Goal: Task Accomplishment & Management: Manage account settings

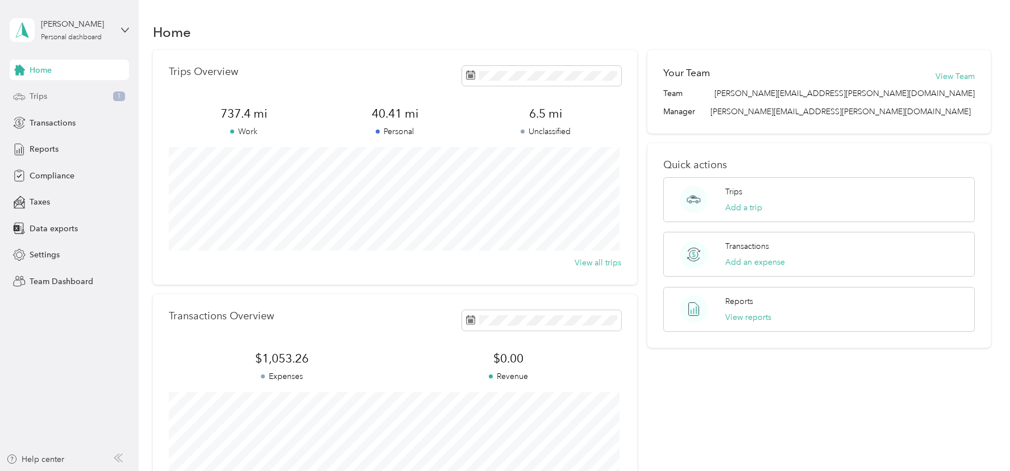
click at [59, 98] on div "Trips 1" at bounding box center [69, 96] width 119 height 20
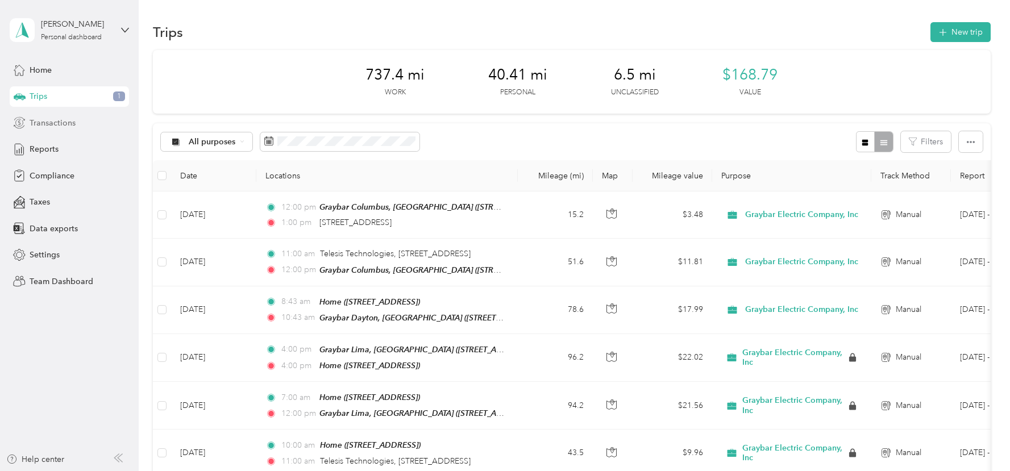
click at [55, 119] on span "Transactions" at bounding box center [53, 123] width 46 height 12
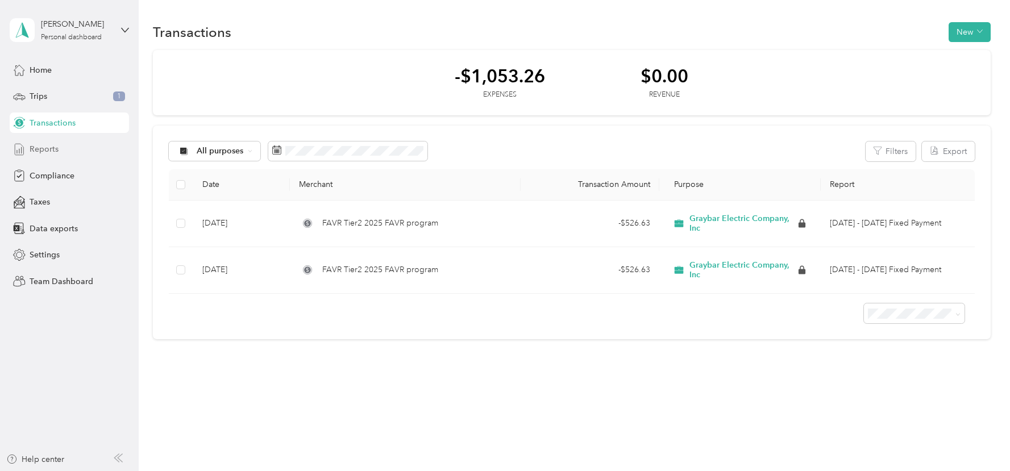
click at [47, 143] on span "Reports" at bounding box center [44, 149] width 29 height 12
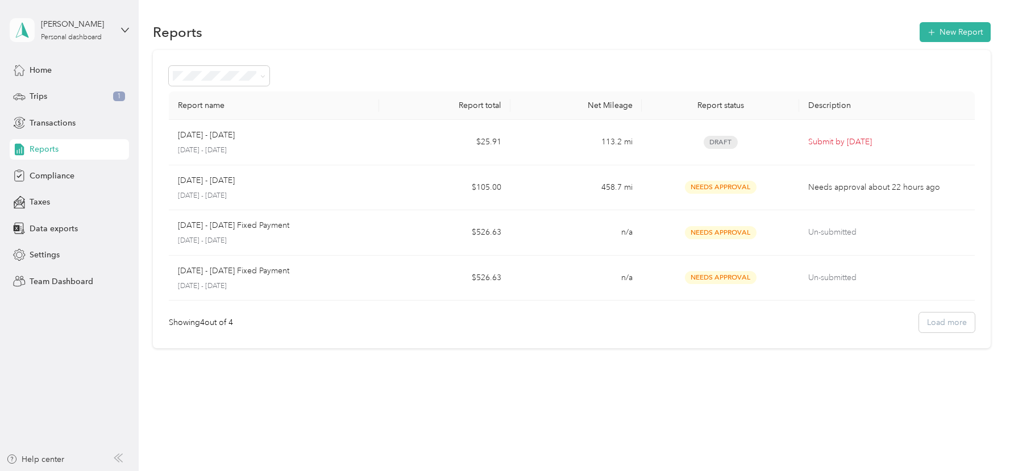
click at [24, 32] on polygon at bounding box center [25, 29] width 6 height 15
click at [54, 87] on div "Team dashboard" at bounding box center [50, 93] width 61 height 12
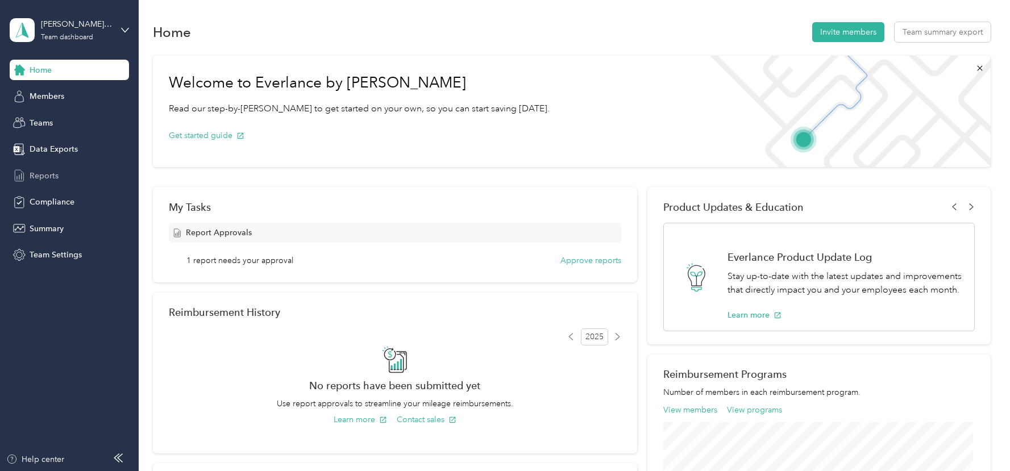
click at [43, 166] on div "Reports" at bounding box center [69, 175] width 119 height 20
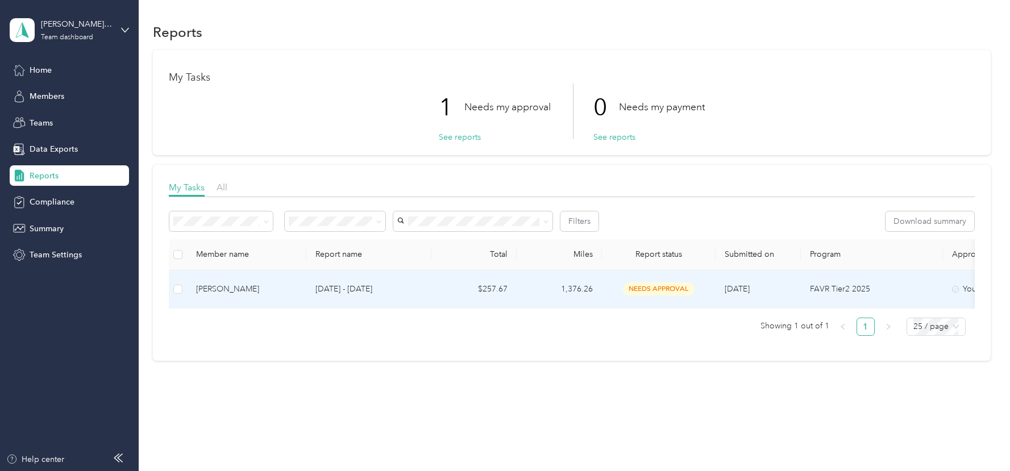
click at [620, 294] on div "needs approval" at bounding box center [658, 288] width 95 height 13
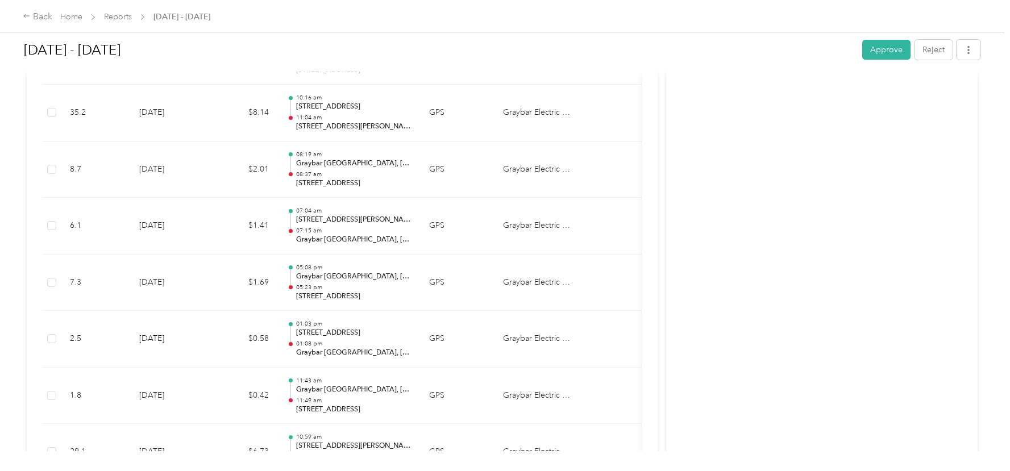
scroll to position [4659, 0]
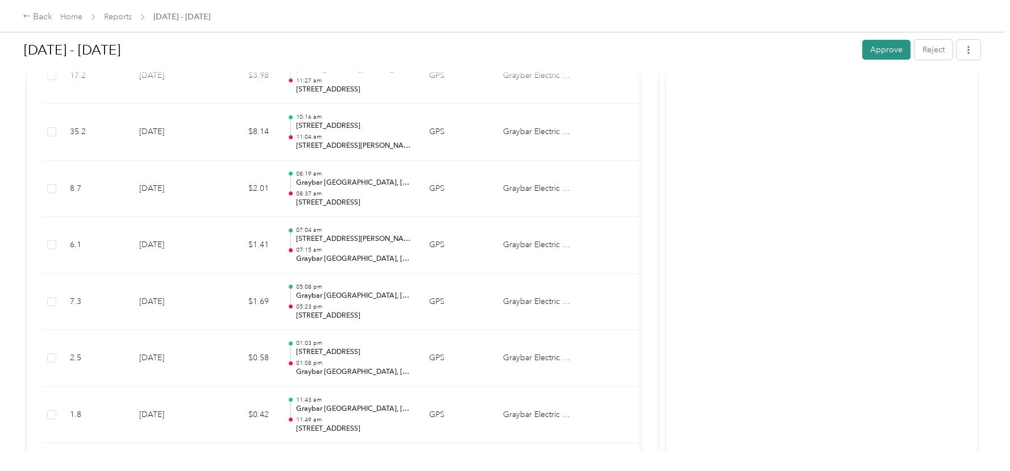
click at [877, 54] on button "Approve" at bounding box center [886, 50] width 48 height 20
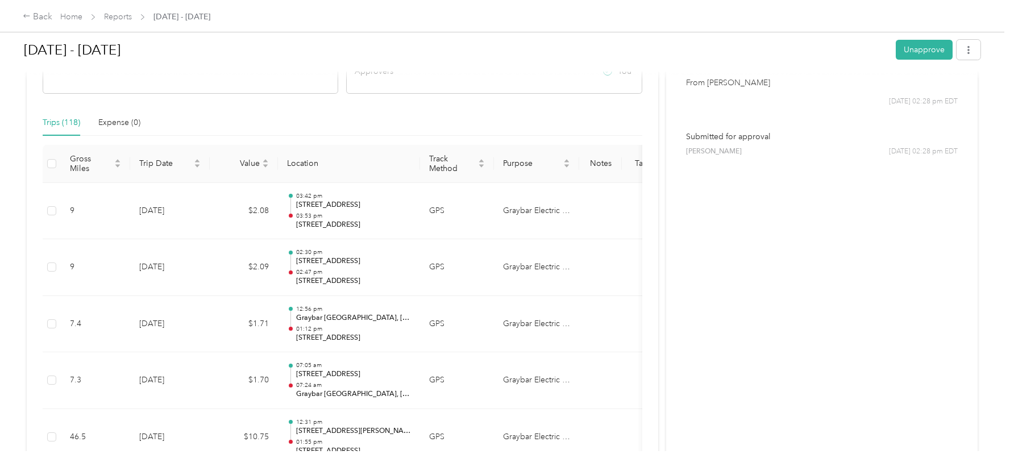
scroll to position [0, 0]
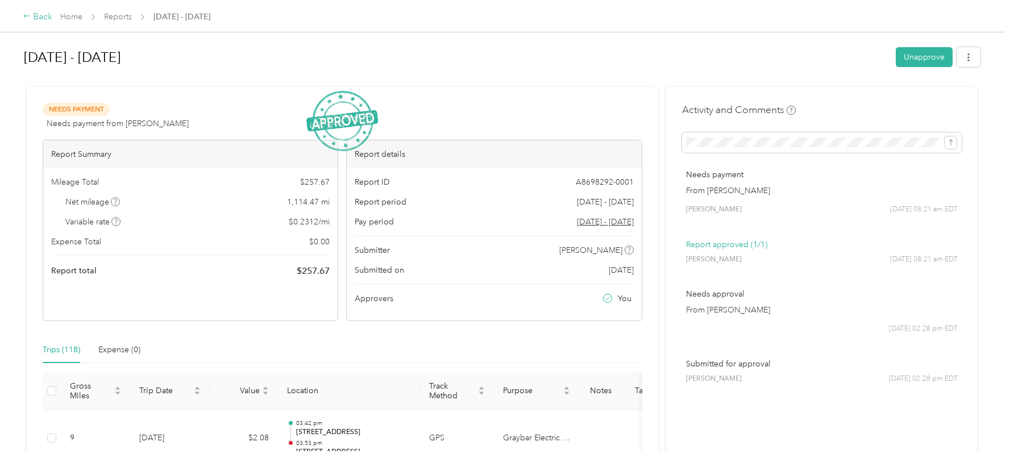
click at [45, 18] on div "Back" at bounding box center [38, 17] width 30 height 14
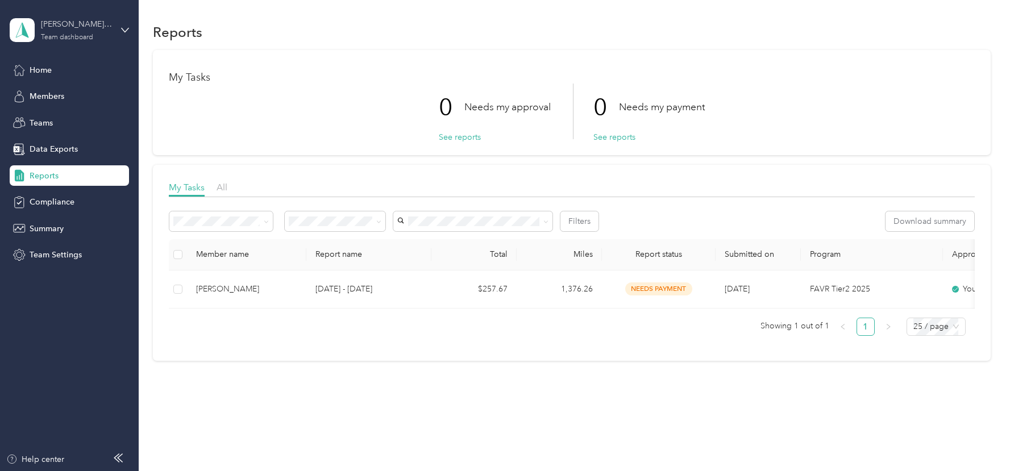
click at [60, 36] on div "Team dashboard" at bounding box center [67, 37] width 52 height 7
click at [74, 117] on div "Personal dashboard" at bounding box center [56, 119] width 72 height 12
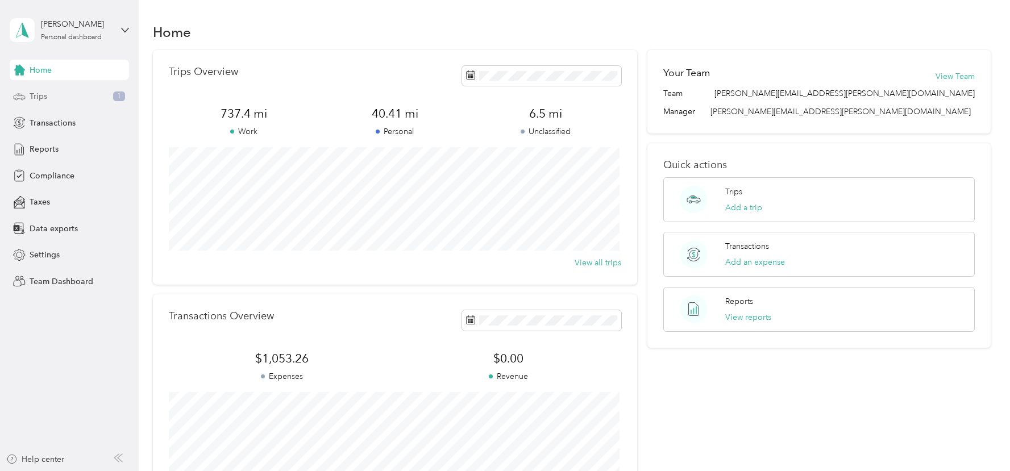
click at [39, 96] on span "Trips" at bounding box center [39, 96] width 18 height 12
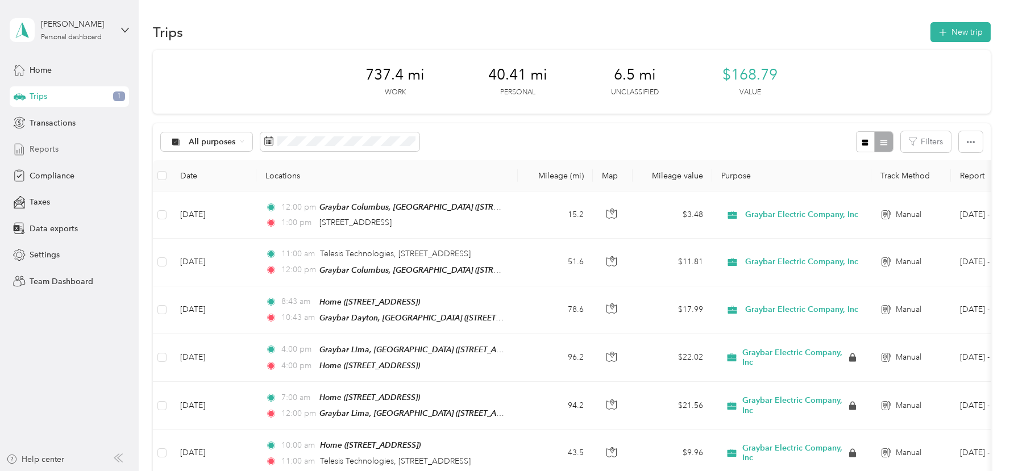
click at [43, 154] on span "Reports" at bounding box center [44, 149] width 29 height 12
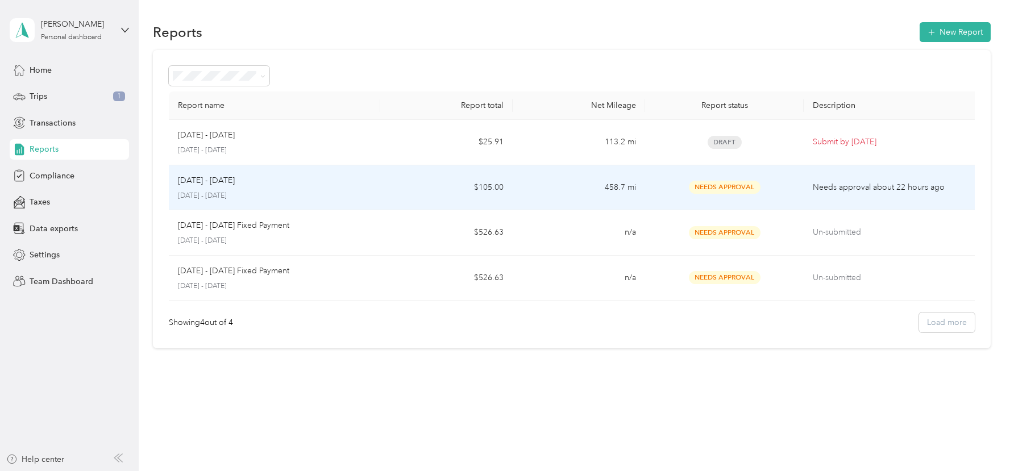
click at [286, 184] on div "[DATE] - [DATE]" at bounding box center [275, 180] width 194 height 12
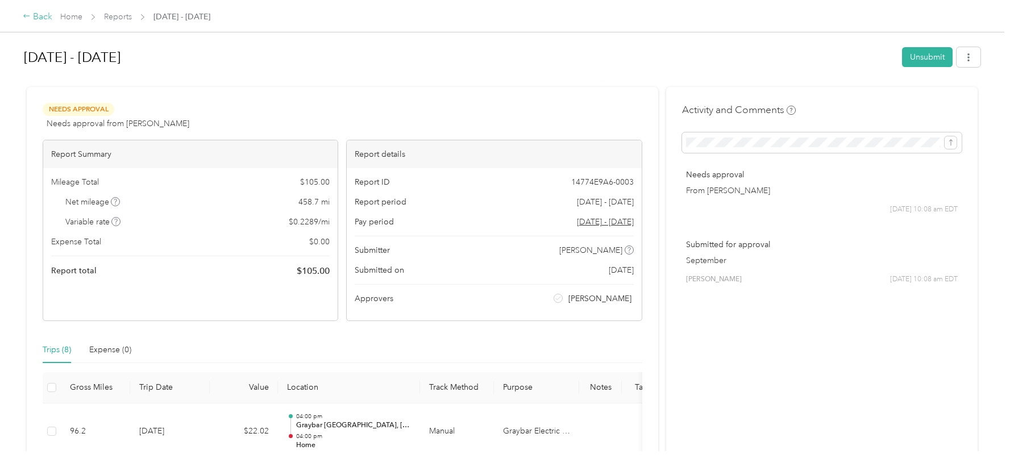
click at [45, 16] on div "Back" at bounding box center [38, 17] width 30 height 14
